Goal: Information Seeking & Learning: Learn about a topic

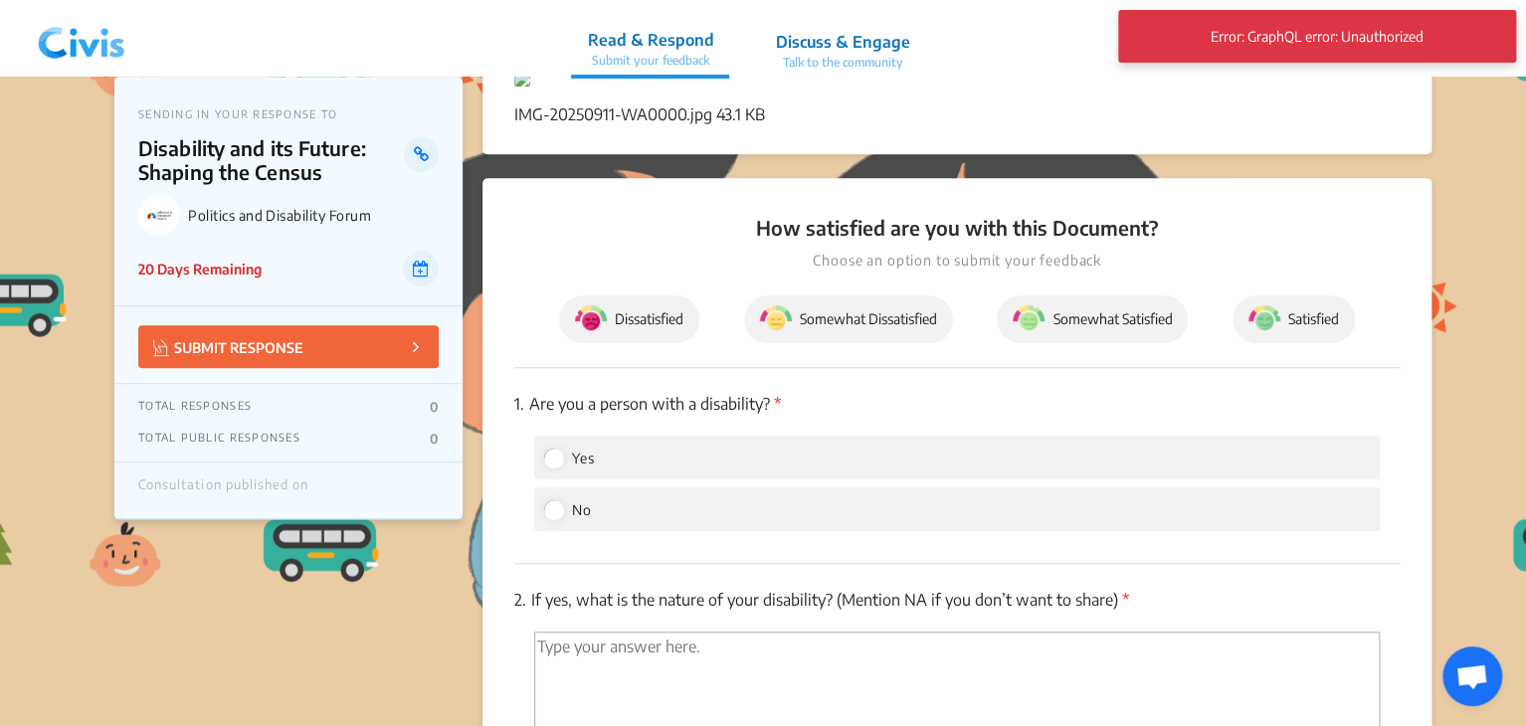
scroll to position [298, 0]
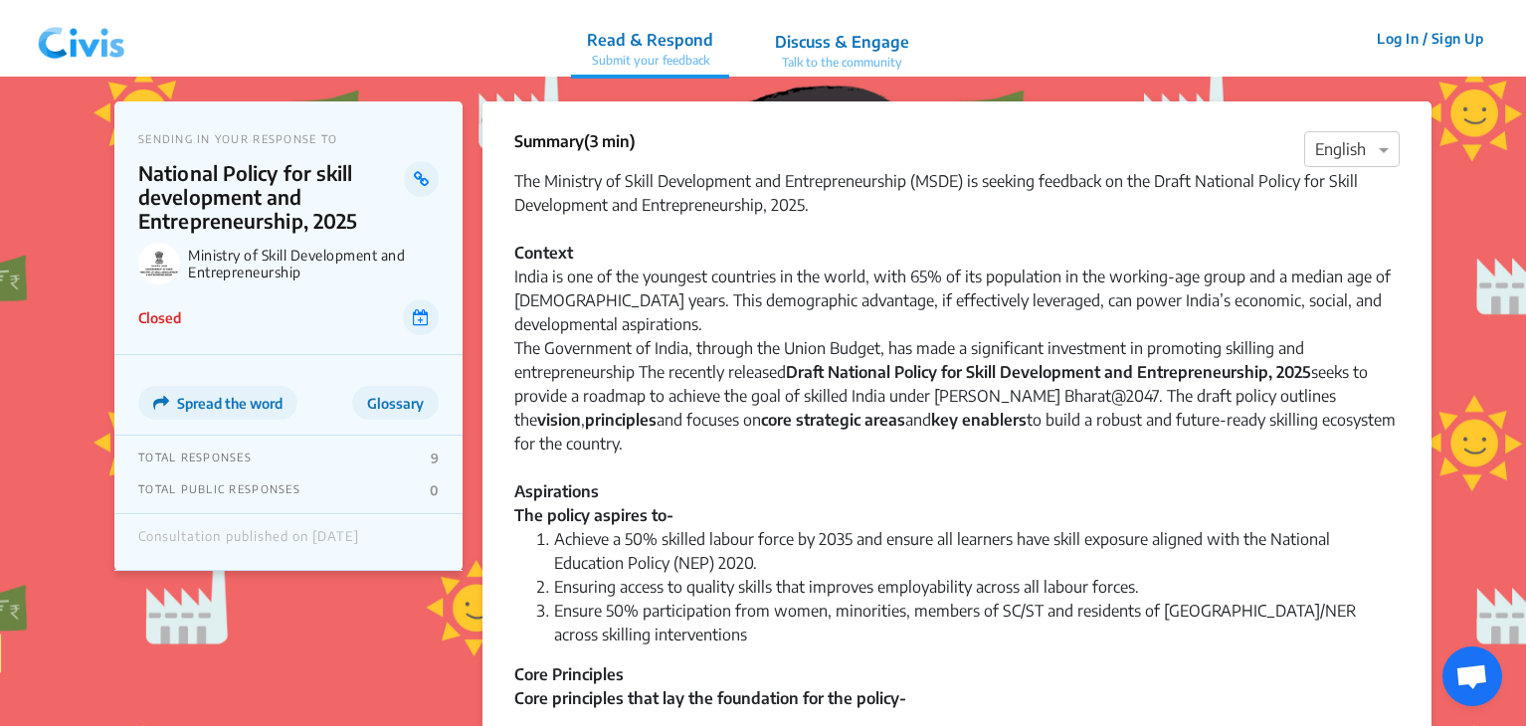
scroll to position [1762, 0]
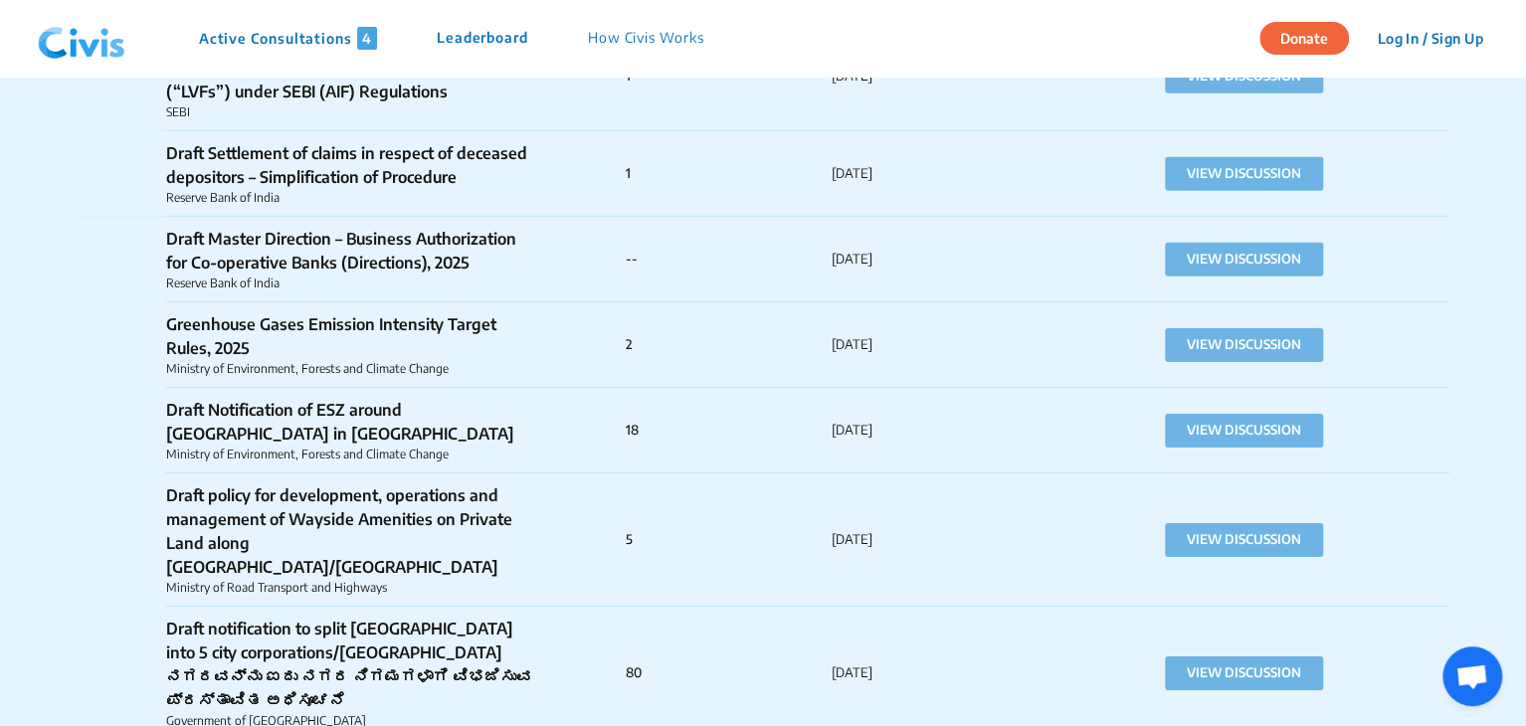
scroll to position [3259, 0]
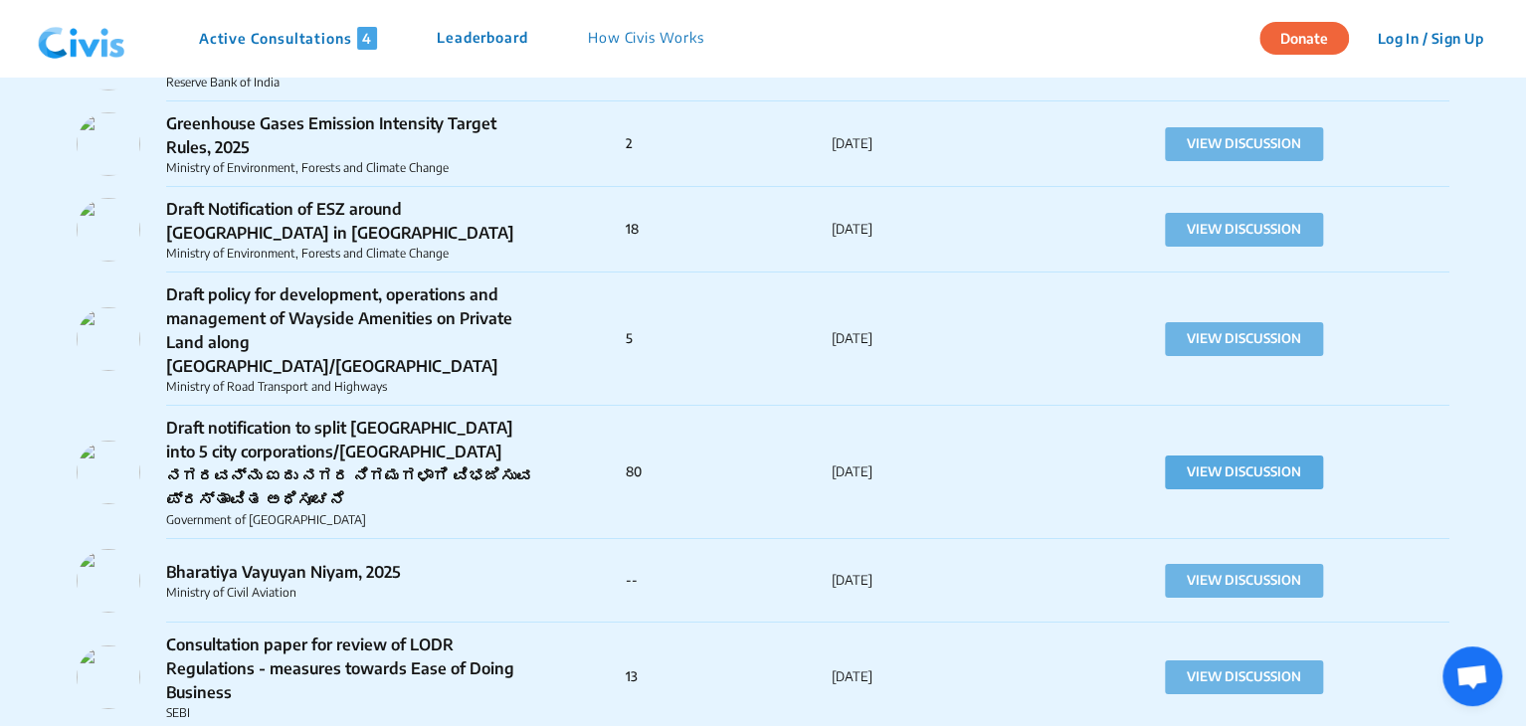
click at [1189, 456] on button "VIEW DISCUSSION" at bounding box center [1244, 473] width 158 height 34
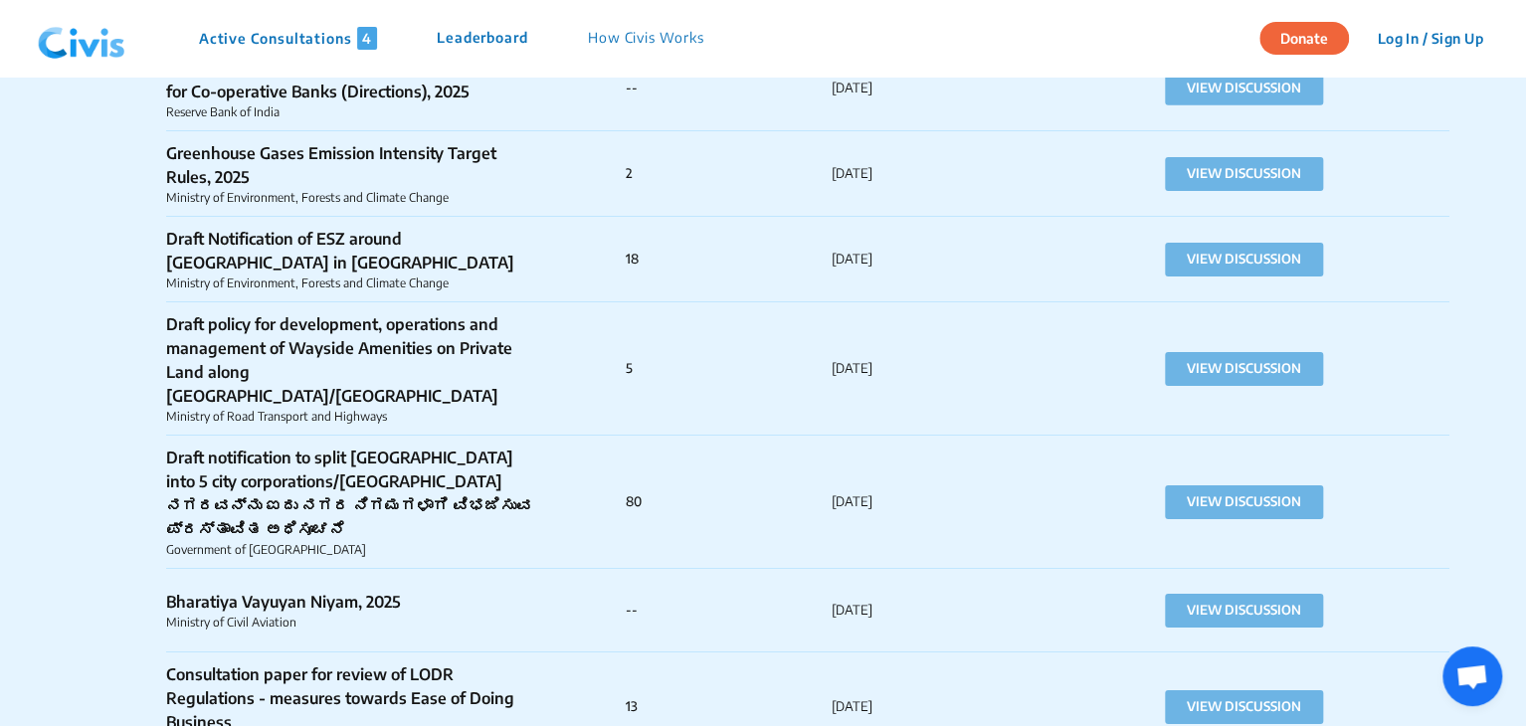
scroll to position [3301, 0]
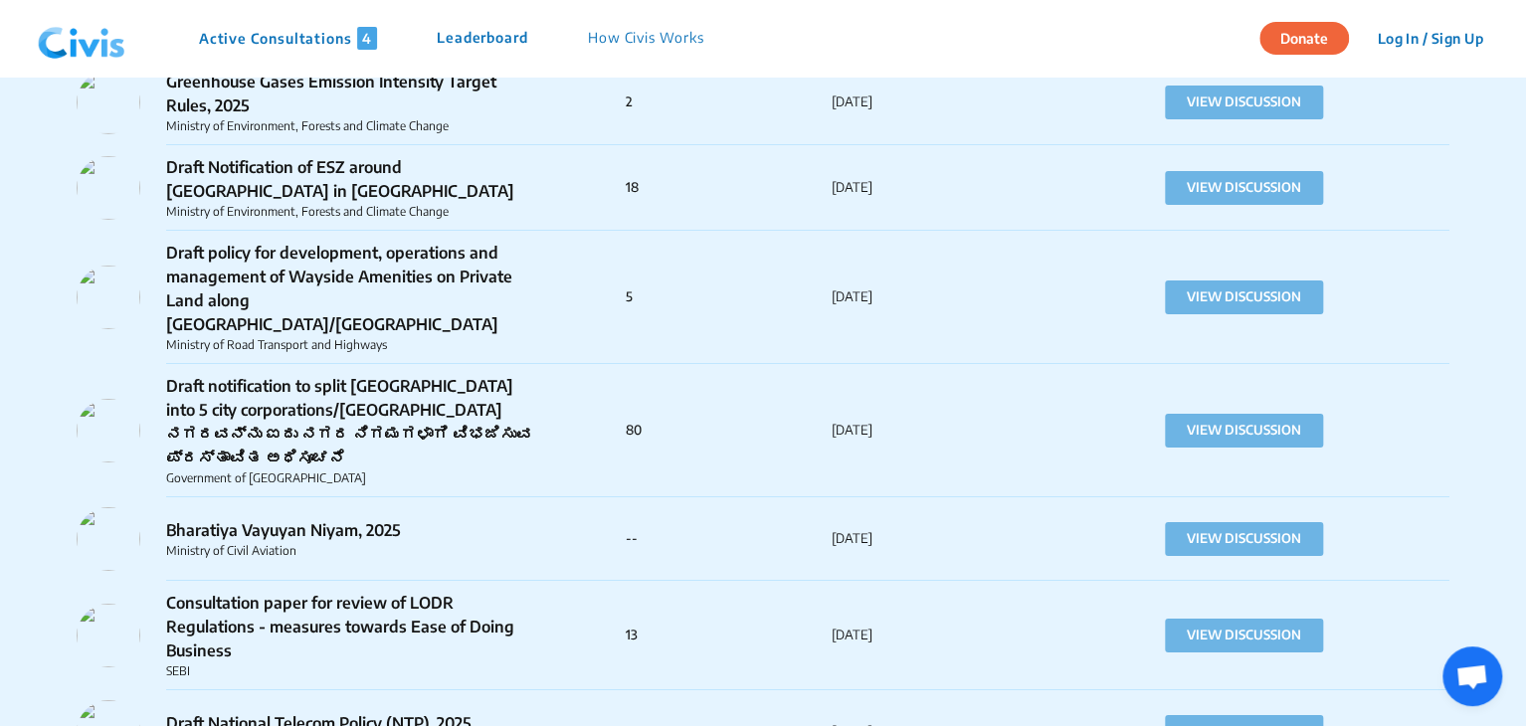
drag, startPoint x: 1180, startPoint y: 399, endPoint x: 609, endPoint y: 390, distance: 571.1
click at [609, 390] on div "Draft notification to split Bengaluru into 5 city corporations/ಬೆಂಗಳೂರು ನಗರವನ್ನ…" at bounding box center [351, 430] width 549 height 113
click at [1239, 414] on button "VIEW DISCUSSION" at bounding box center [1244, 431] width 158 height 34
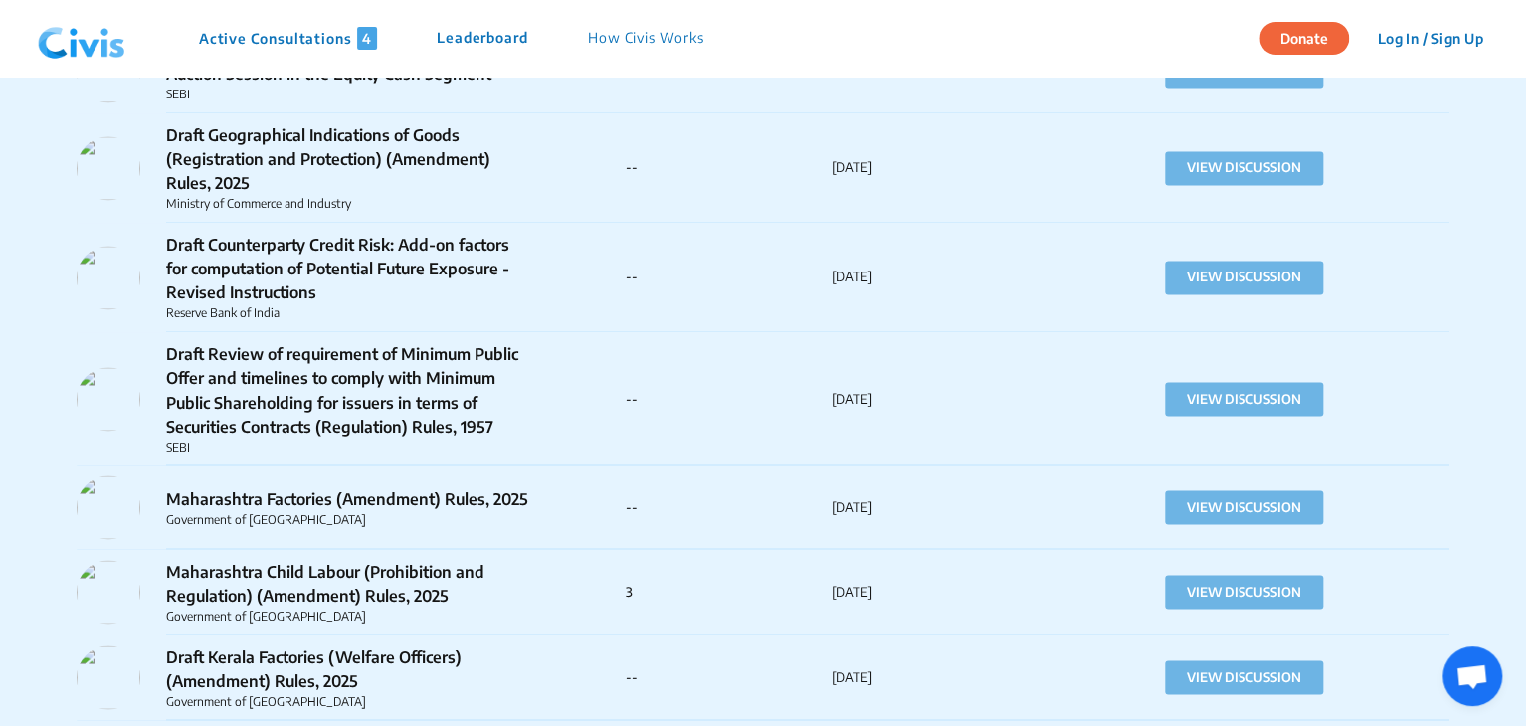
scroll to position [1706, 0]
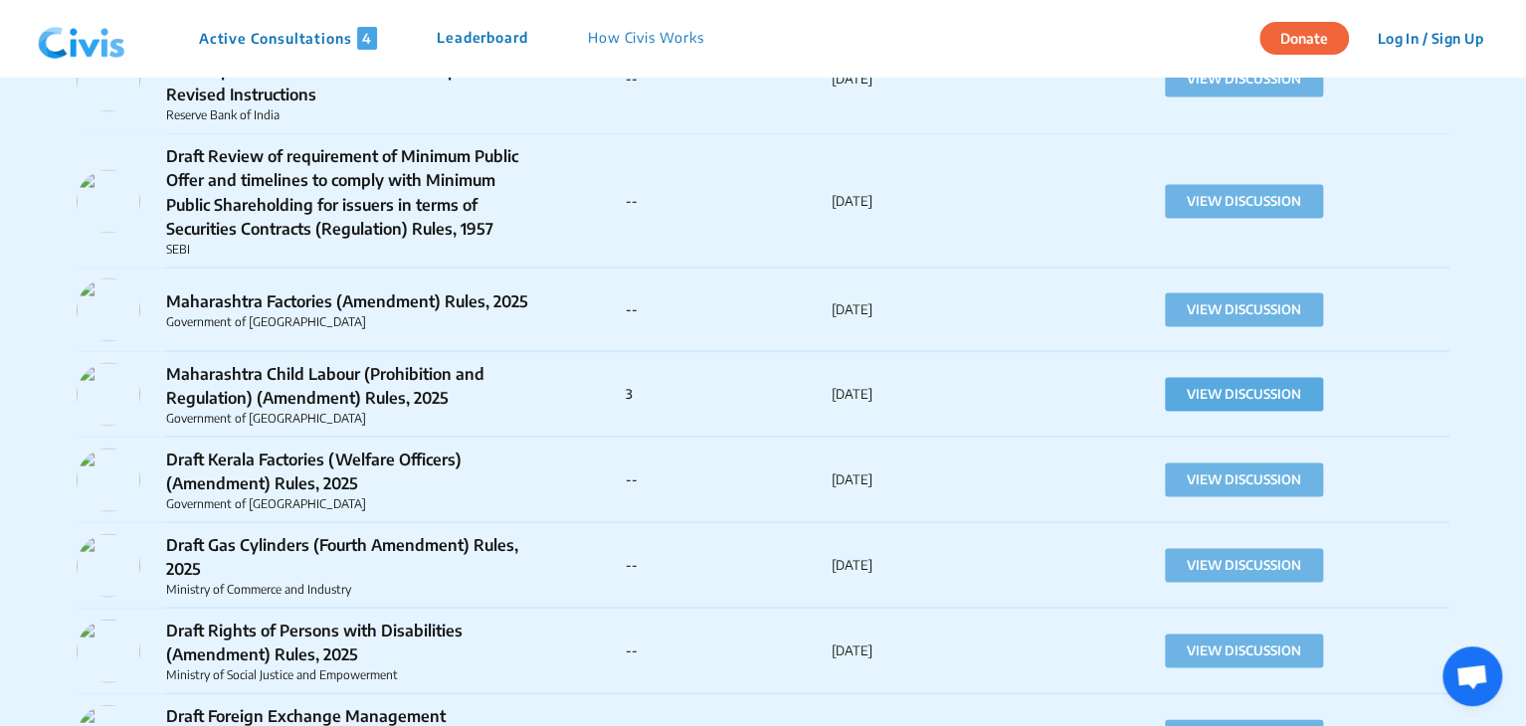
click at [1181, 387] on button "VIEW DISCUSSION" at bounding box center [1244, 394] width 158 height 34
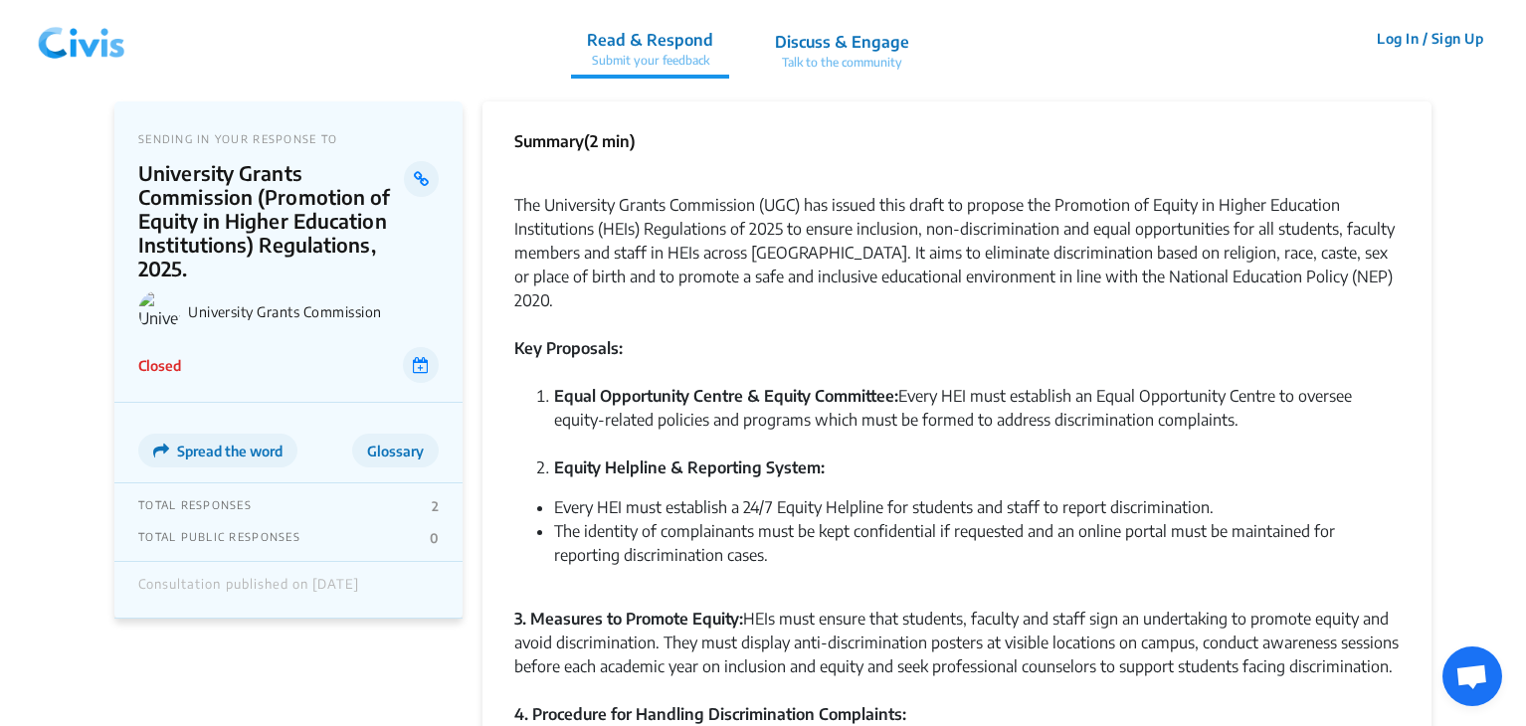
scroll to position [599, 0]
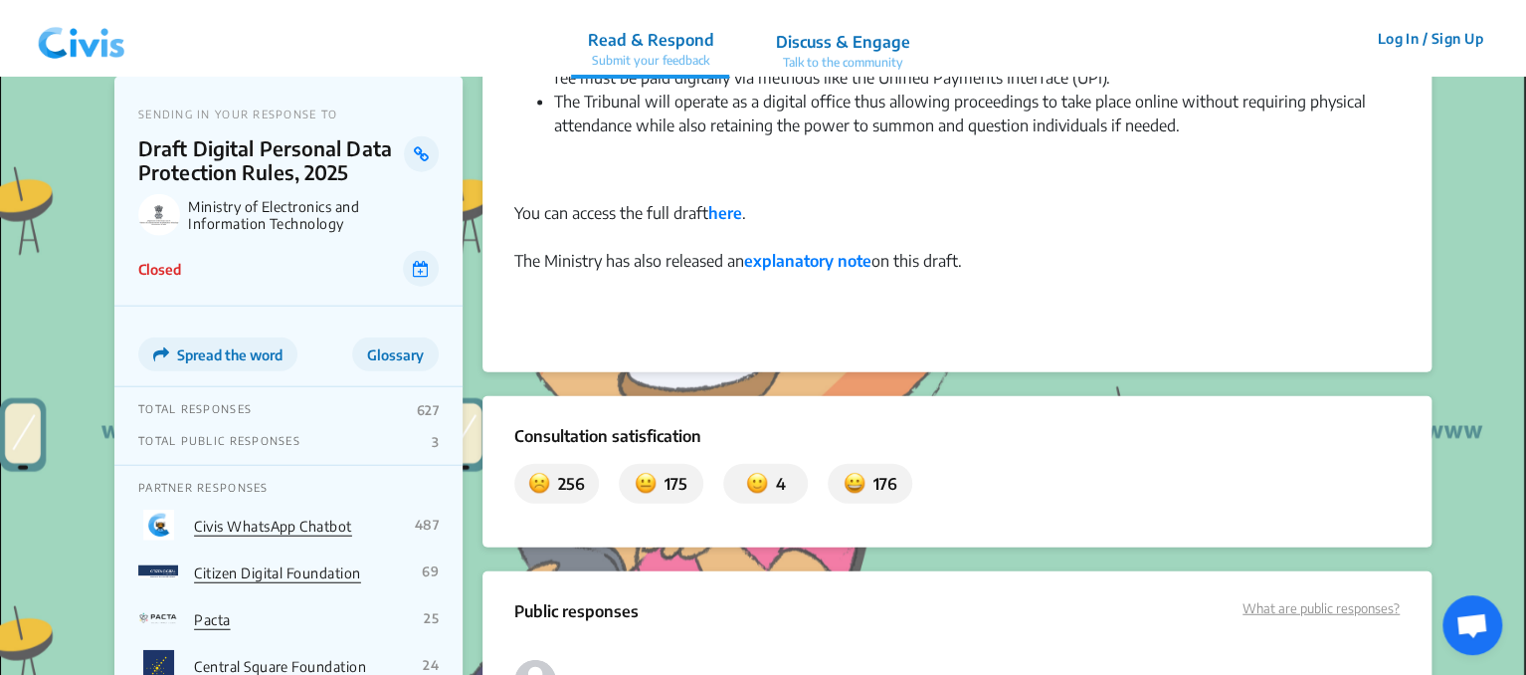
scroll to position [2262, 0]
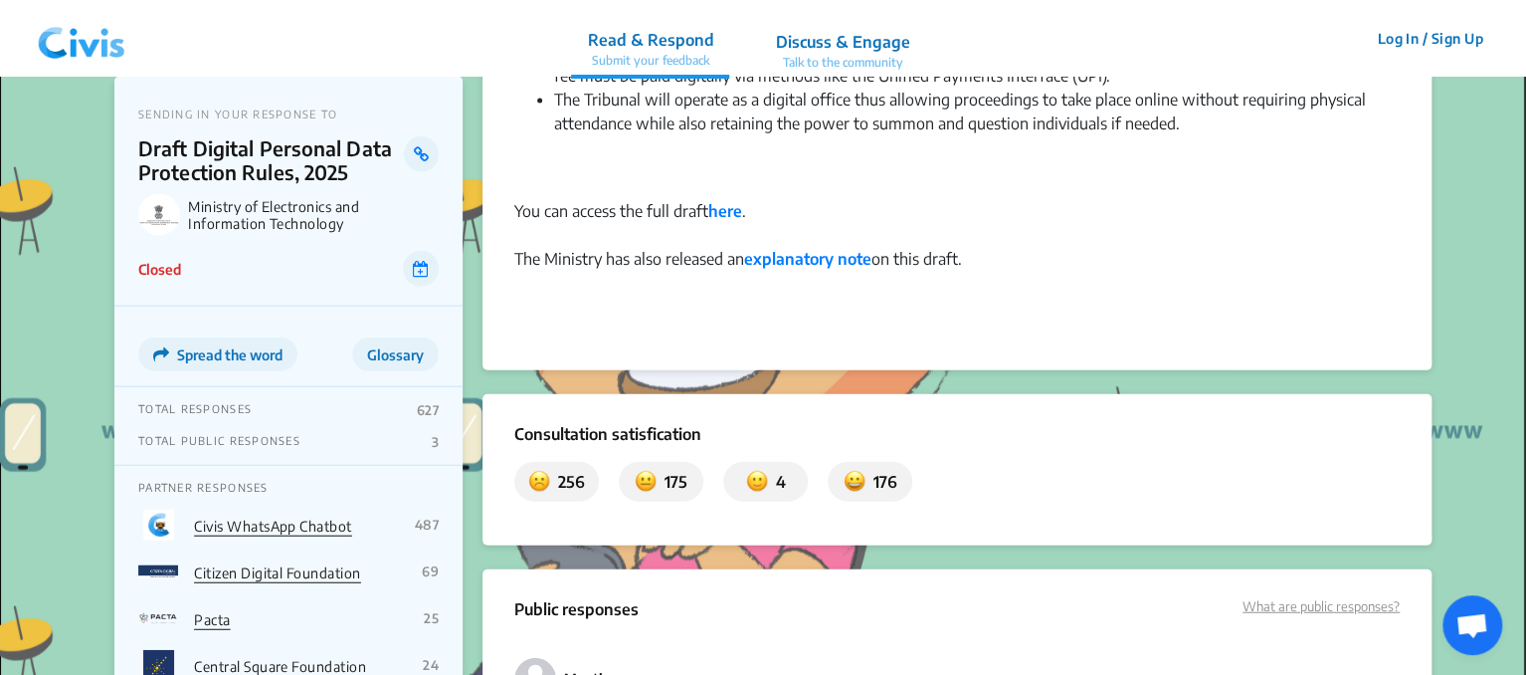
drag, startPoint x: 1524, startPoint y: 399, endPoint x: 1524, endPoint y: 417, distance: 17.9
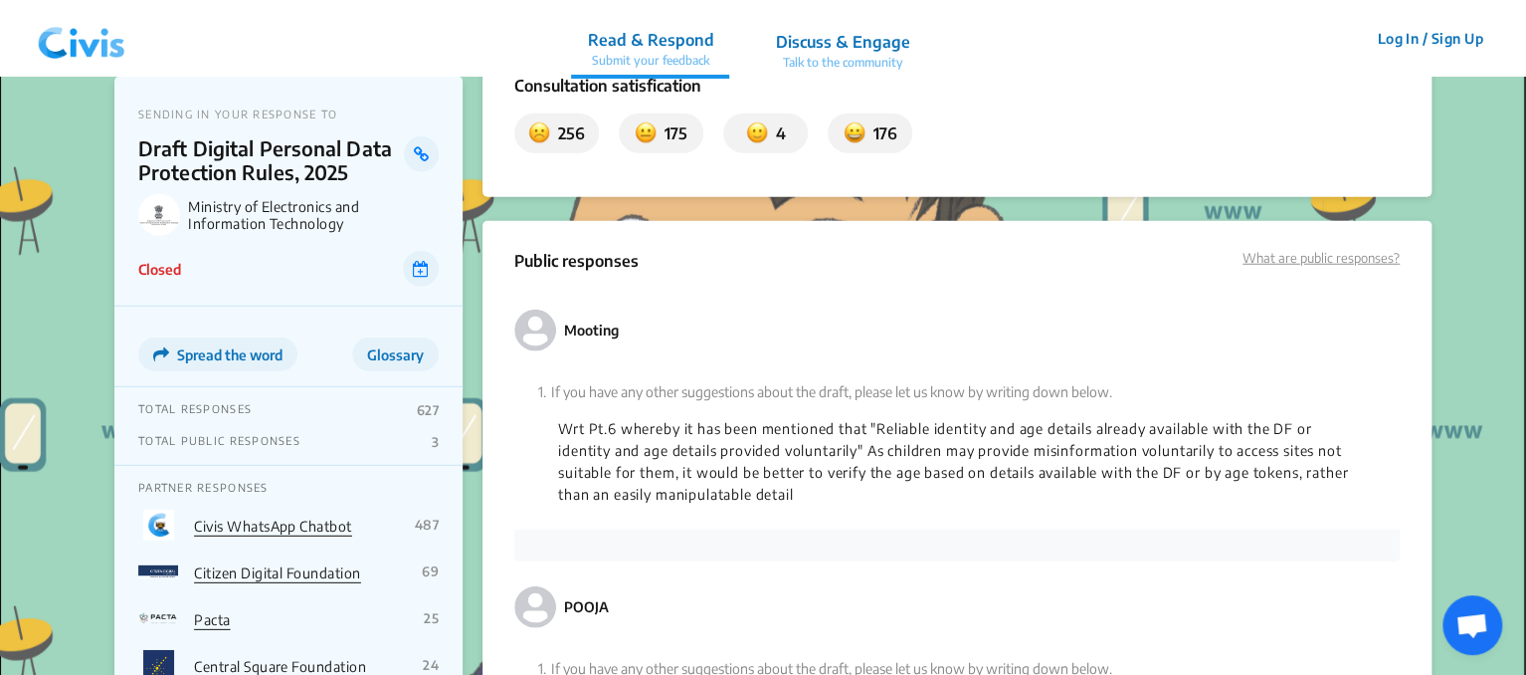
scroll to position [2275, 0]
